Goal: Information Seeking & Learning: Understand process/instructions

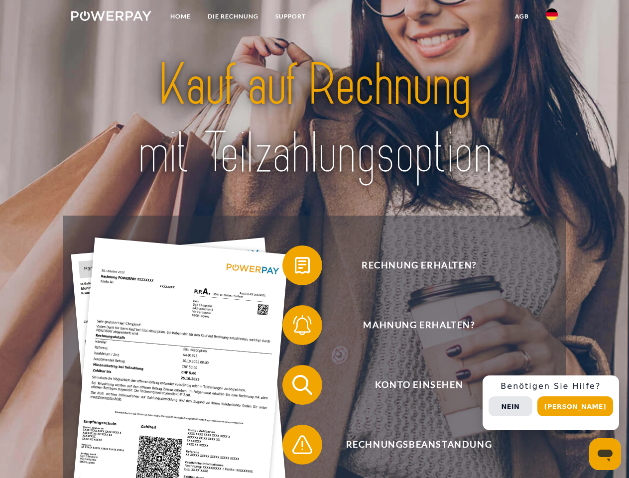
click at [111, 17] on img at bounding box center [111, 16] width 80 height 10
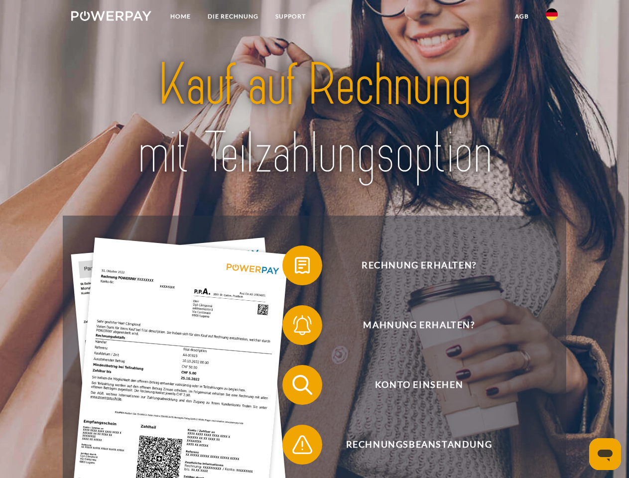
click at [551, 17] on img at bounding box center [551, 14] width 12 height 12
click at [521, 16] on link "agb" at bounding box center [521, 16] width 31 height 18
click at [295, 267] on span at bounding box center [287, 265] width 50 height 50
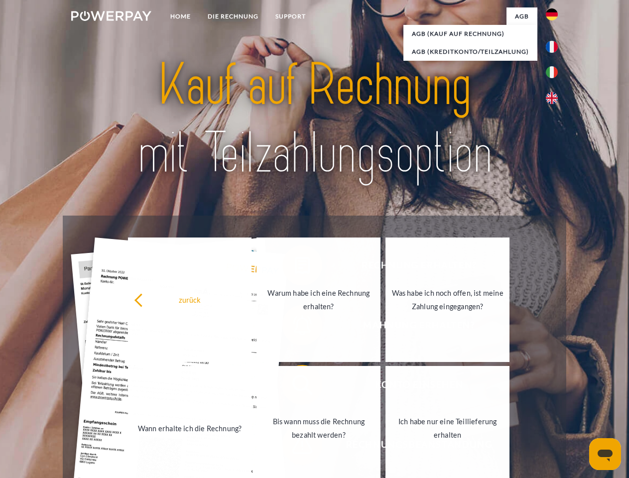
click at [295, 327] on div "Rechnung erhalten? Mahnung erhalten? Konto einsehen" at bounding box center [314, 415] width 503 height 398
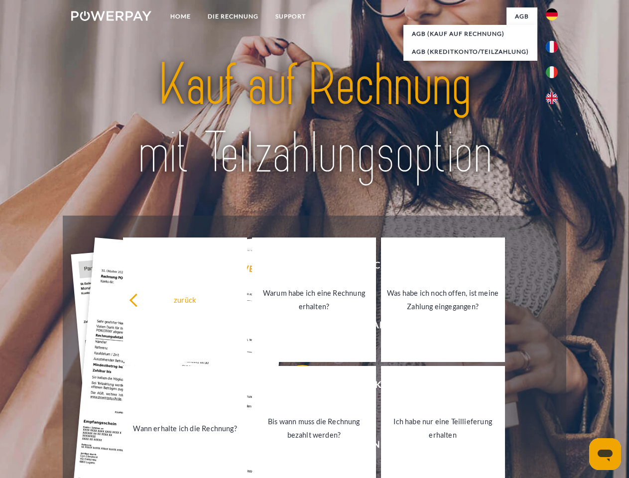
click at [295, 387] on link "Bis wann muss die Rechnung bezahlt werden?" at bounding box center [314, 428] width 124 height 124
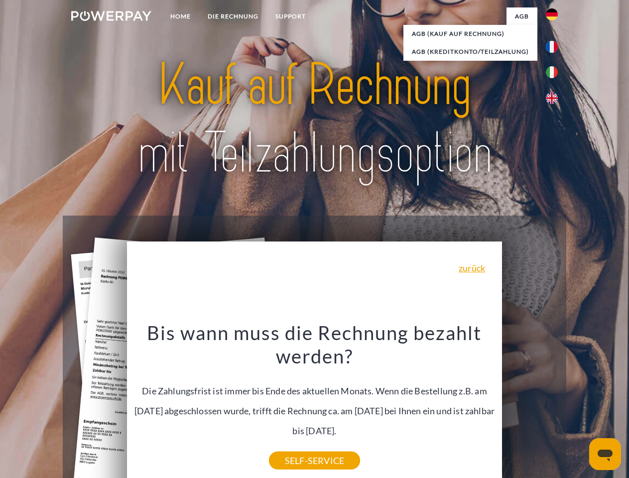
click at [554, 403] on div "Rechnung erhalten? Mahnung erhalten? Konto einsehen" at bounding box center [314, 415] width 503 height 398
click at [530, 405] on span "Konto einsehen" at bounding box center [419, 385] width 244 height 40
click at [578, 406] on header "Home DIE RECHNUNG SUPPORT" at bounding box center [314, 343] width 629 height 687
